Goal: Information Seeking & Learning: Learn about a topic

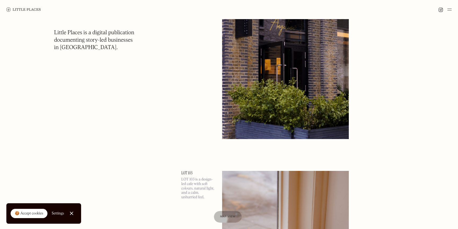
scroll to position [4397, 0]
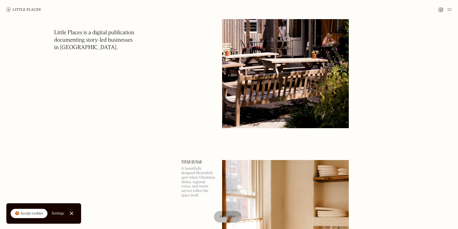
click at [450, 8] on img at bounding box center [449, 9] width 4 height 6
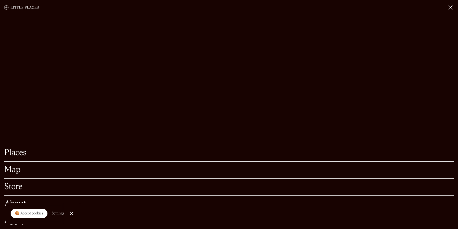
scroll to position [4412, 0]
click at [72, 210] on link "Close Cookie Popup" at bounding box center [71, 213] width 11 height 11
click at [17, 204] on link "About" at bounding box center [228, 203] width 449 height 8
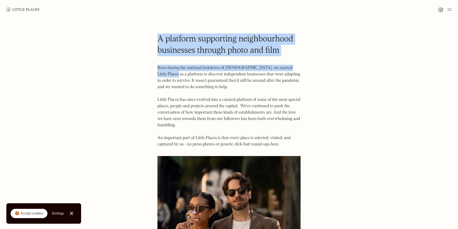
drag, startPoint x: 155, startPoint y: 40, endPoint x: 324, endPoint y: 70, distance: 171.1
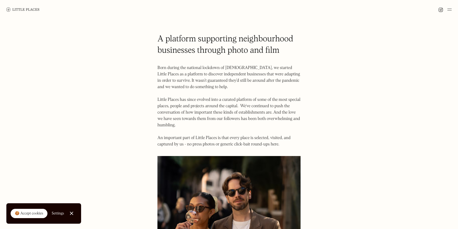
click at [70, 213] on div at bounding box center [71, 212] width 3 height 3
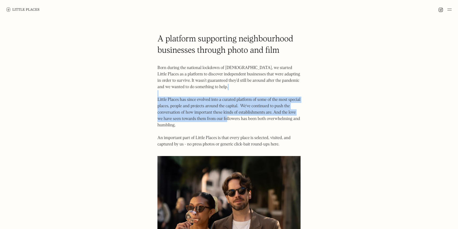
drag, startPoint x: 194, startPoint y: 90, endPoint x: 242, endPoint y: 138, distance: 67.4
click at [230, 124] on p "Born during the national lockdown of 2020, we started Little Places as a platfo…" at bounding box center [228, 106] width 143 height 83
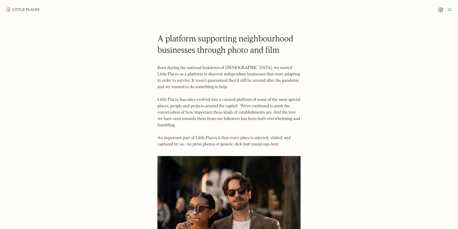
click at [242, 138] on p "Born during the national lockdown of 2020, we started Little Places as a platfo…" at bounding box center [228, 106] width 143 height 83
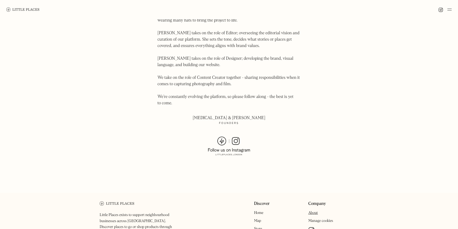
scroll to position [358, 0]
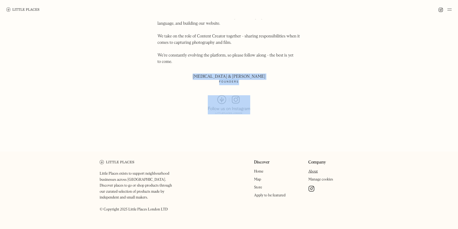
drag, startPoint x: 219, startPoint y: 62, endPoint x: 285, endPoint y: 123, distance: 89.6
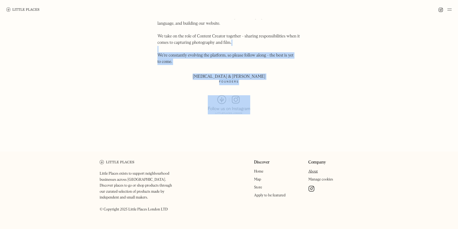
drag, startPoint x: 247, startPoint y: 124, endPoint x: 215, endPoint y: 45, distance: 85.4
click at [215, 45] on p "Little Places is run by husband and wife Kyra & Jason. Much like many of the es…" at bounding box center [228, 7] width 143 height 114
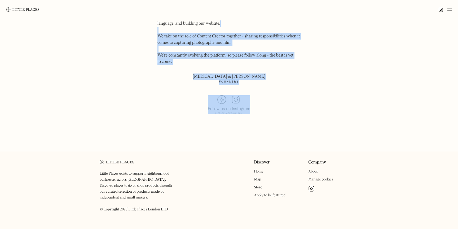
drag, startPoint x: 154, startPoint y: 22, endPoint x: 289, endPoint y: 117, distance: 164.6
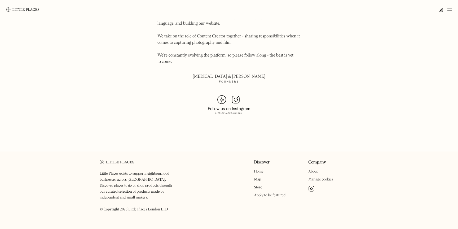
click at [195, 43] on p "Little Places is run by husband and wife Kyra & Jason. Much like many of the es…" at bounding box center [228, 7] width 143 height 114
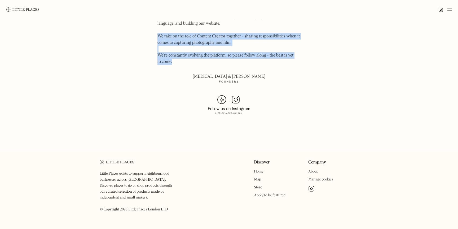
drag, startPoint x: 147, startPoint y: 29, endPoint x: 231, endPoint y: 52, distance: 87.9
click at [231, 52] on p "Little Places is run by husband and wife Kyra & Jason. Much like many of the es…" at bounding box center [228, 7] width 143 height 114
drag, startPoint x: 180, startPoint y: 62, endPoint x: 159, endPoint y: 33, distance: 35.8
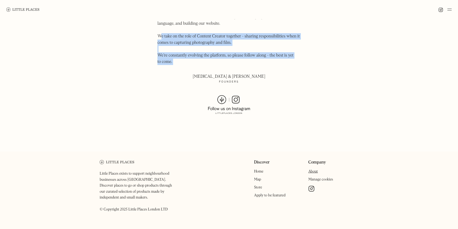
click at [159, 33] on p "Little Places is run by husband and wife Kyra & Jason. Much like many of the es…" at bounding box center [228, 7] width 143 height 114
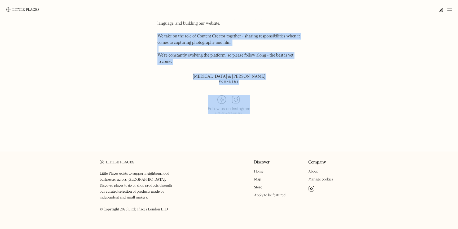
drag, startPoint x: 145, startPoint y: 28, endPoint x: 284, endPoint y: 124, distance: 168.6
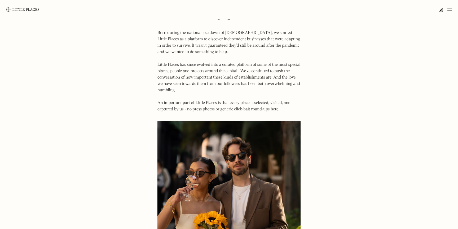
scroll to position [0, 0]
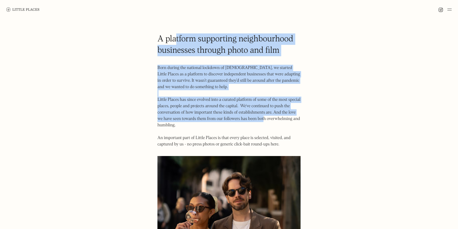
drag, startPoint x: 224, startPoint y: 87, endPoint x: 265, endPoint y: 122, distance: 53.6
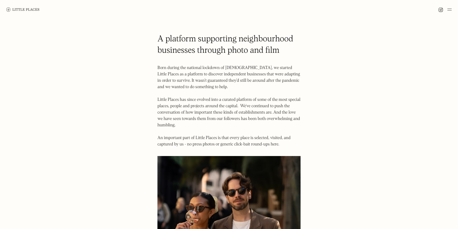
click at [265, 122] on p "Born during the national lockdown of 2020, we started Little Places as a platfo…" at bounding box center [228, 106] width 143 height 83
